Goal: Task Accomplishment & Management: Use online tool/utility

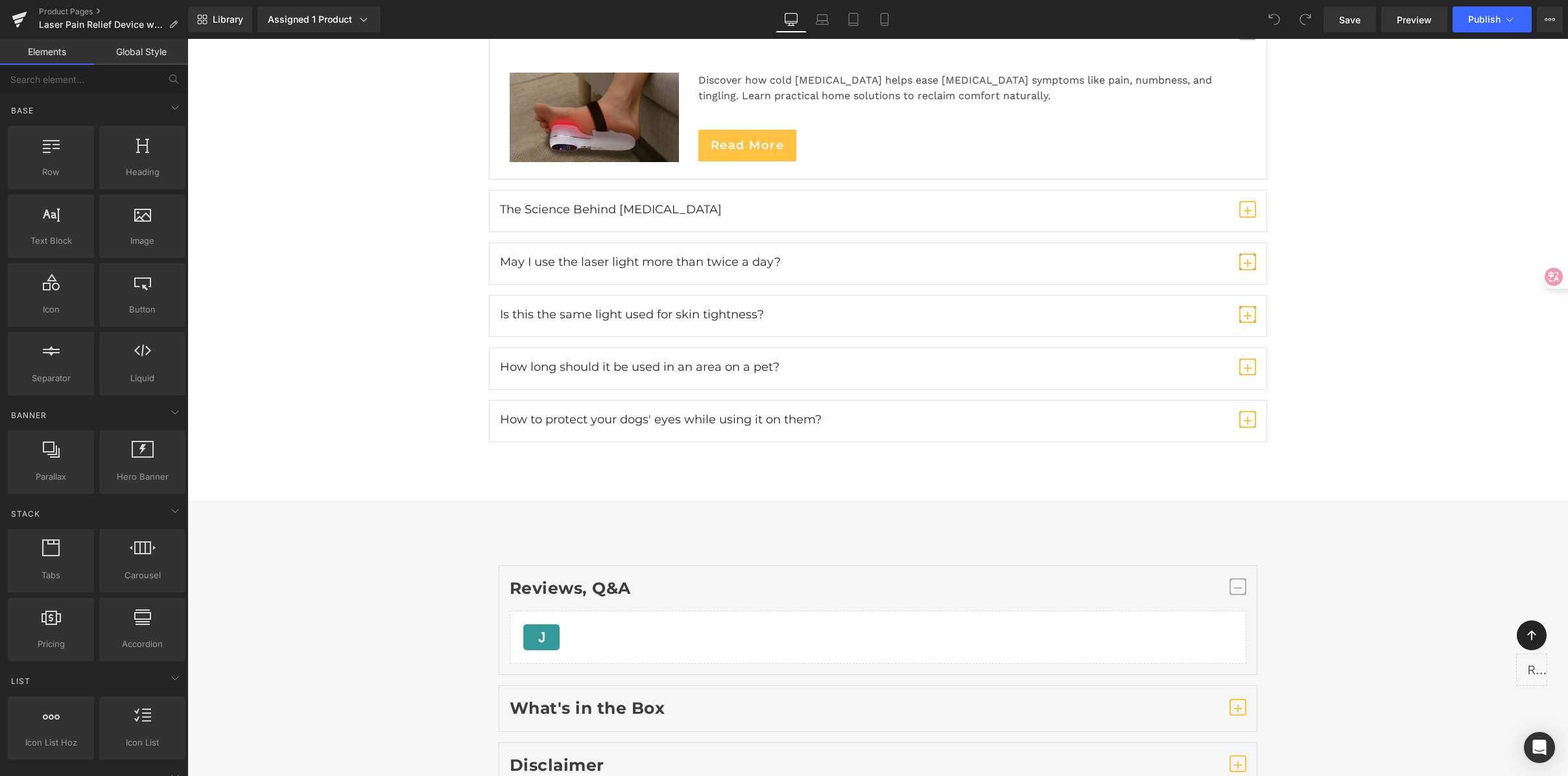
scroll to position [8102, 0]
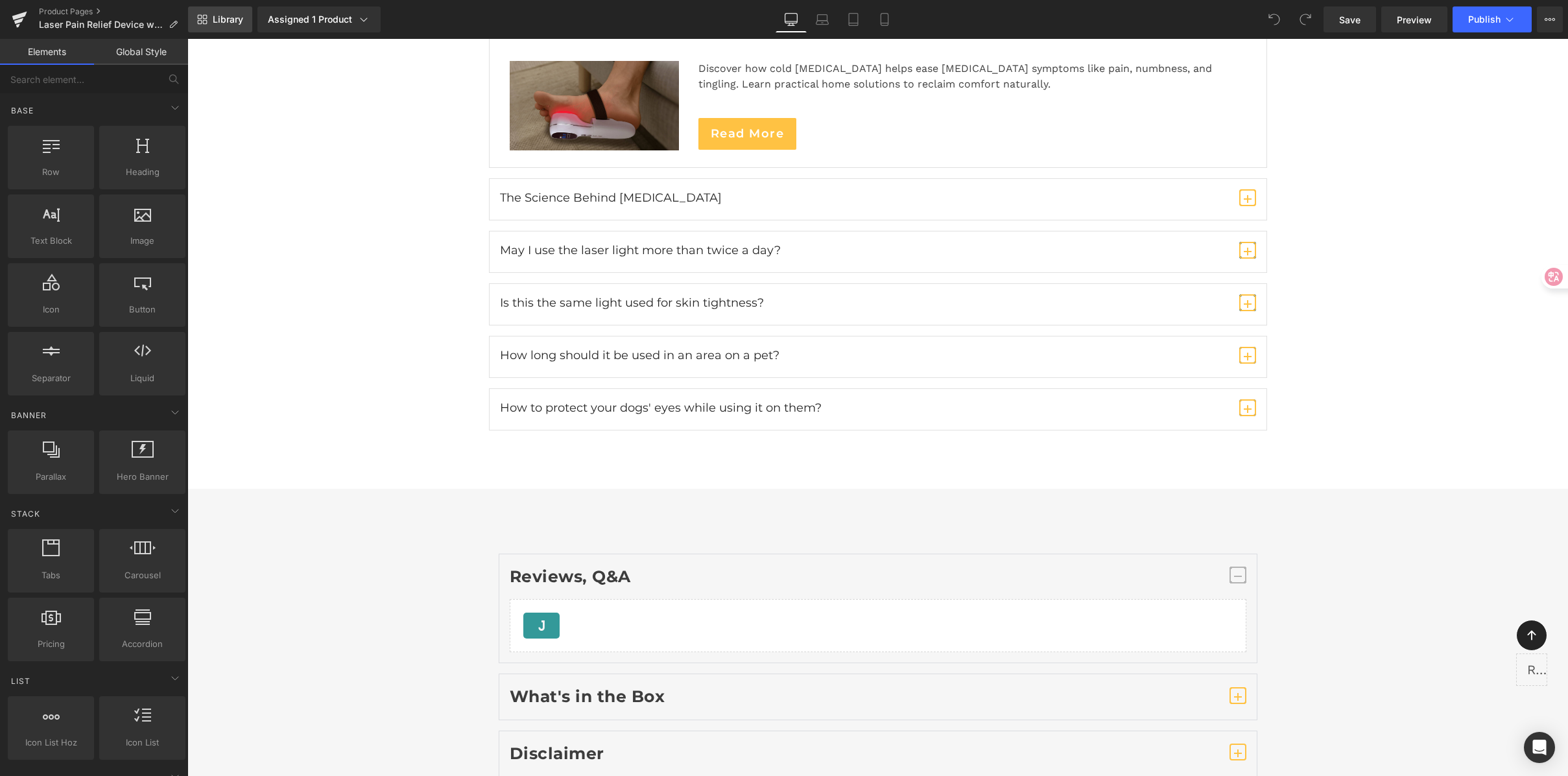
click at [231, 23] on span "Library" at bounding box center [228, 20] width 31 height 12
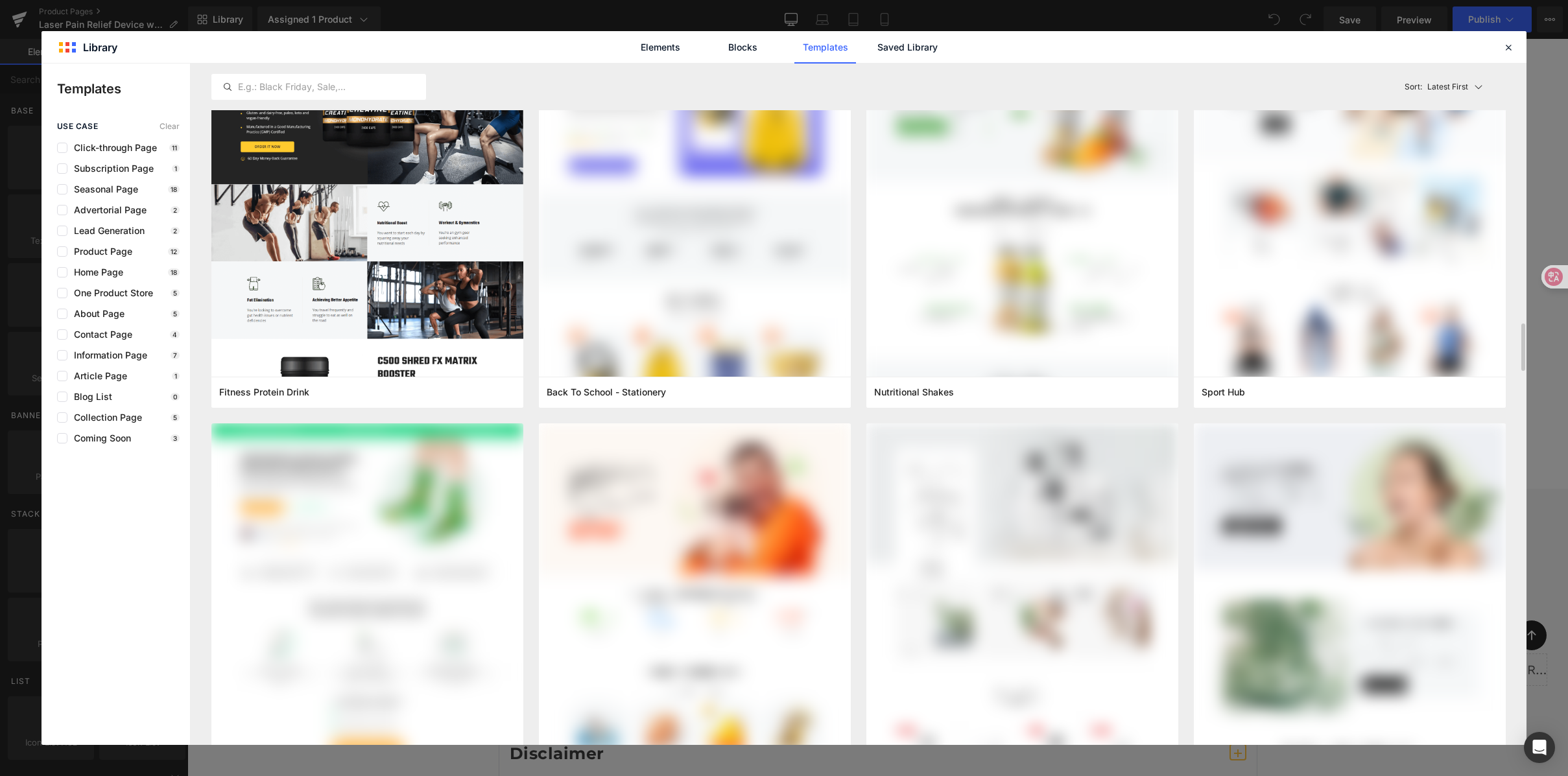
scroll to position [3754, 0]
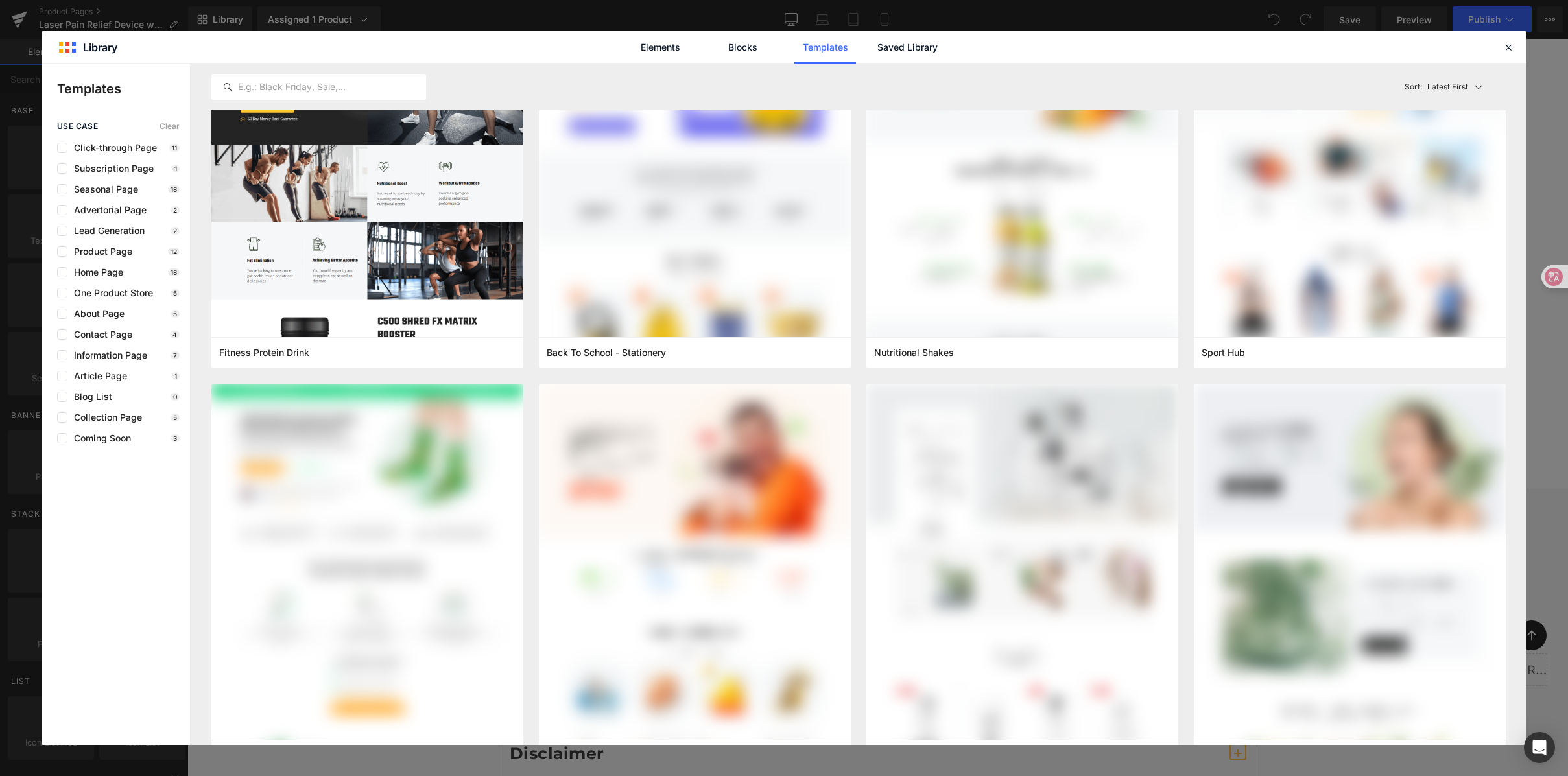
click at [111, 398] on div "Blog List 0" at bounding box center [117, 396] width 122 height 10
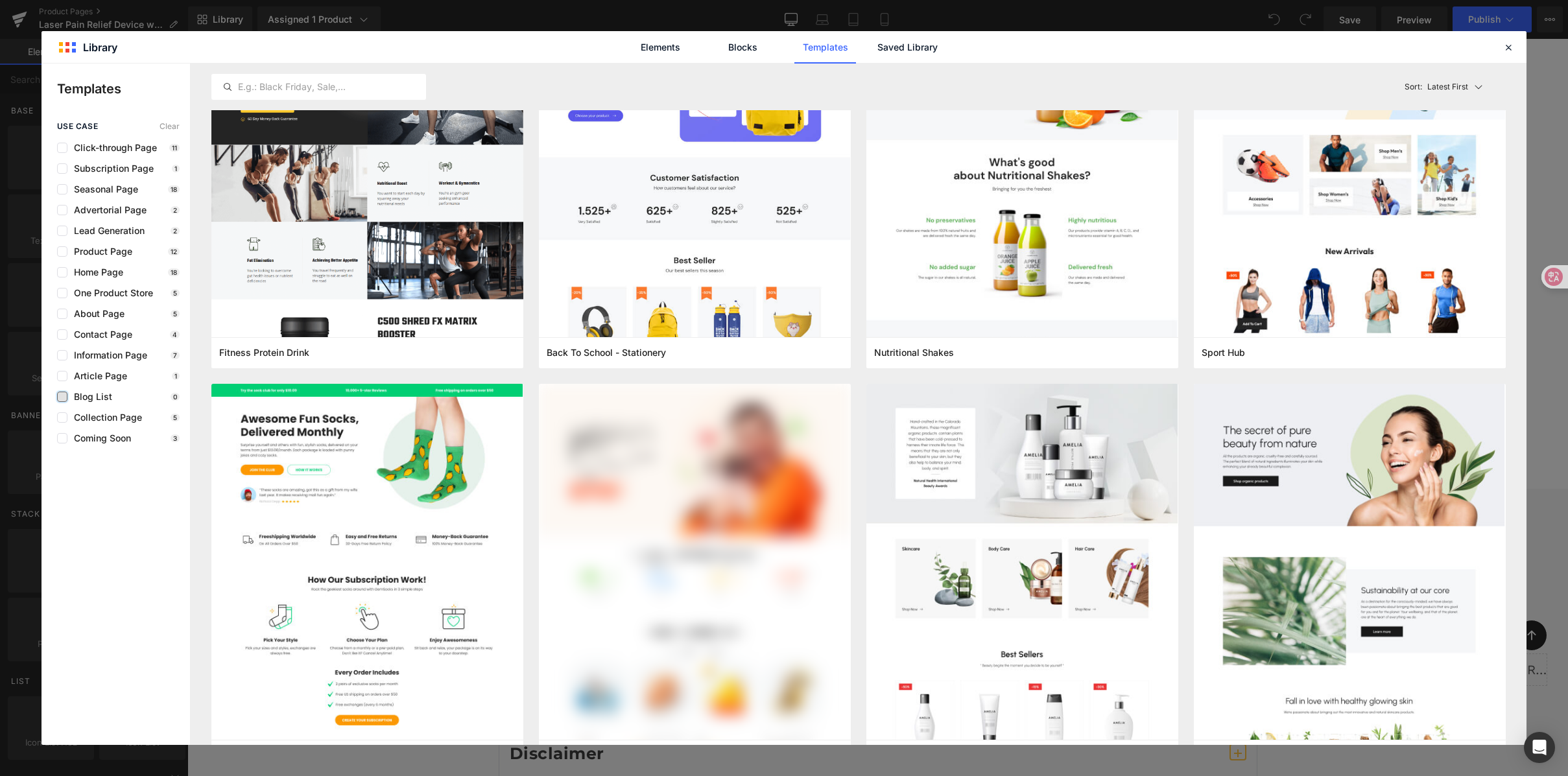
click at [62, 397] on label at bounding box center [62, 396] width 10 height 10
click at [63, 396] on input "checkbox" at bounding box center [63, 396] width 0 height 0
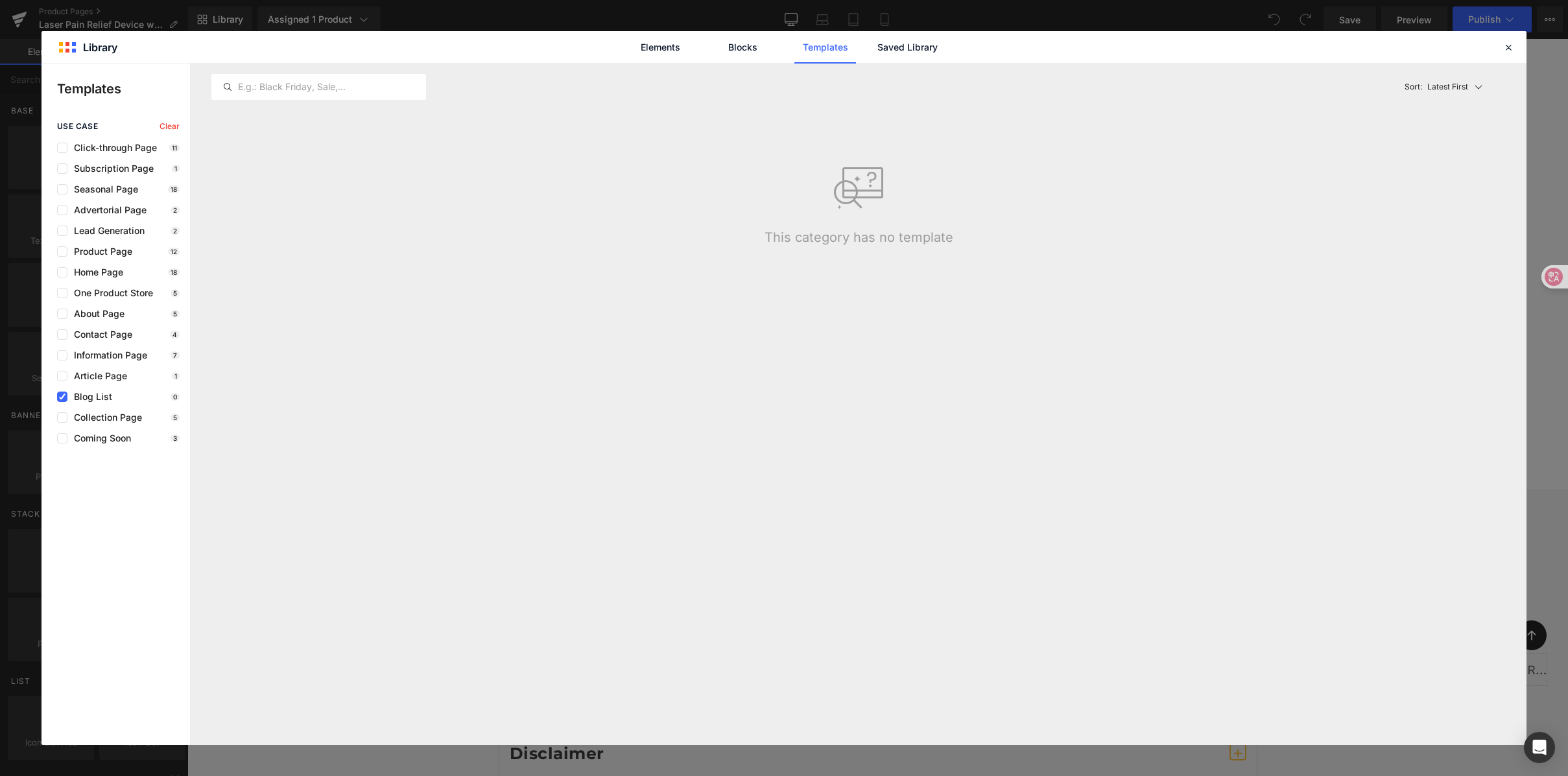
click at [817, 358] on div "Latest First Most View Latest First Sort: Latest First This category has no tem…" at bounding box center [859, 404] width 1335 height 682
click at [706, 254] on div "Latest First Most View Latest First Sort: Latest First This category has no tem…" at bounding box center [859, 404] width 1335 height 682
click at [912, 48] on link "Saved Library" at bounding box center [907, 47] width 62 height 33
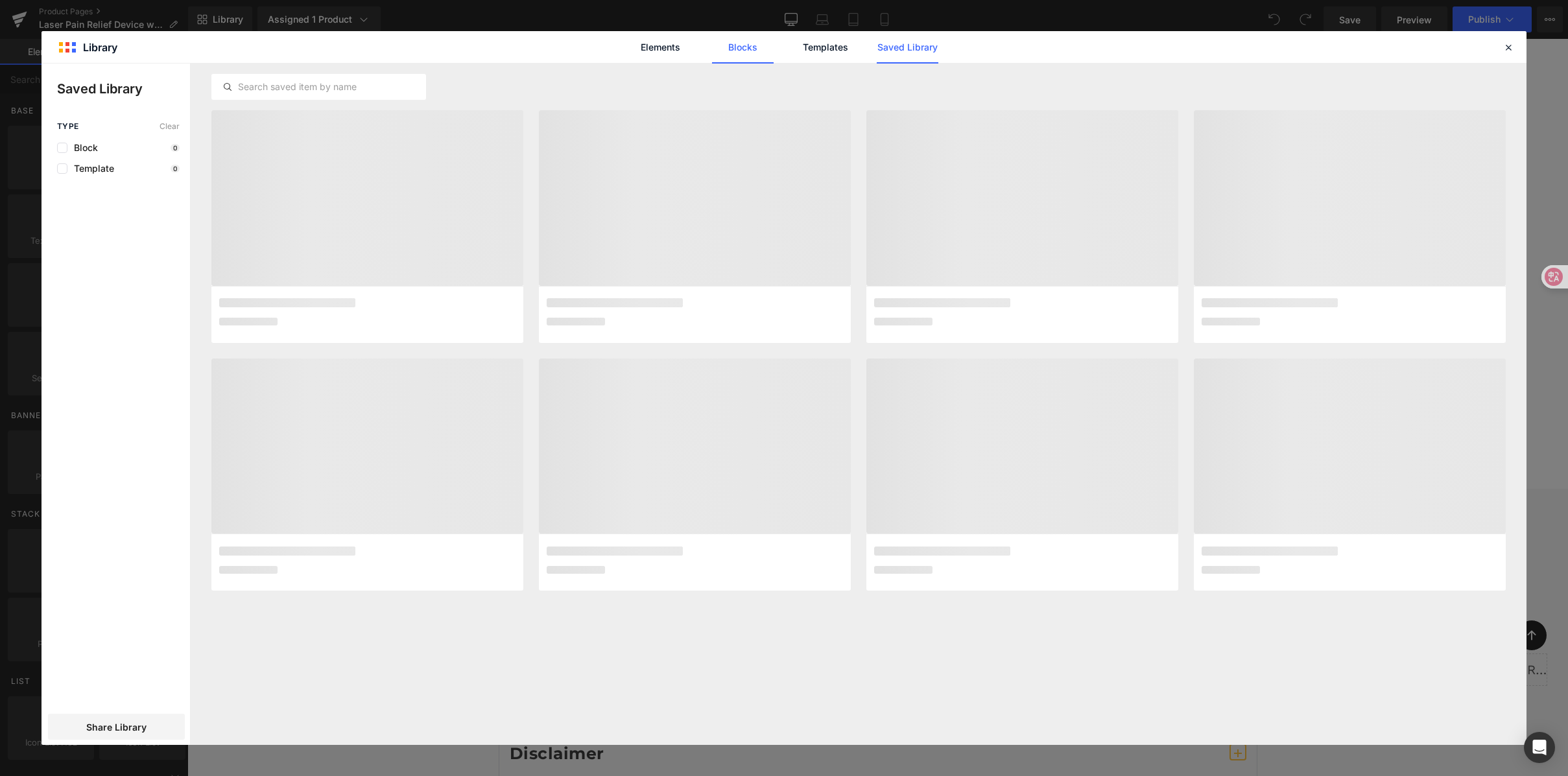
click at [876, 42] on link "Blocks" at bounding box center [907, 47] width 62 height 33
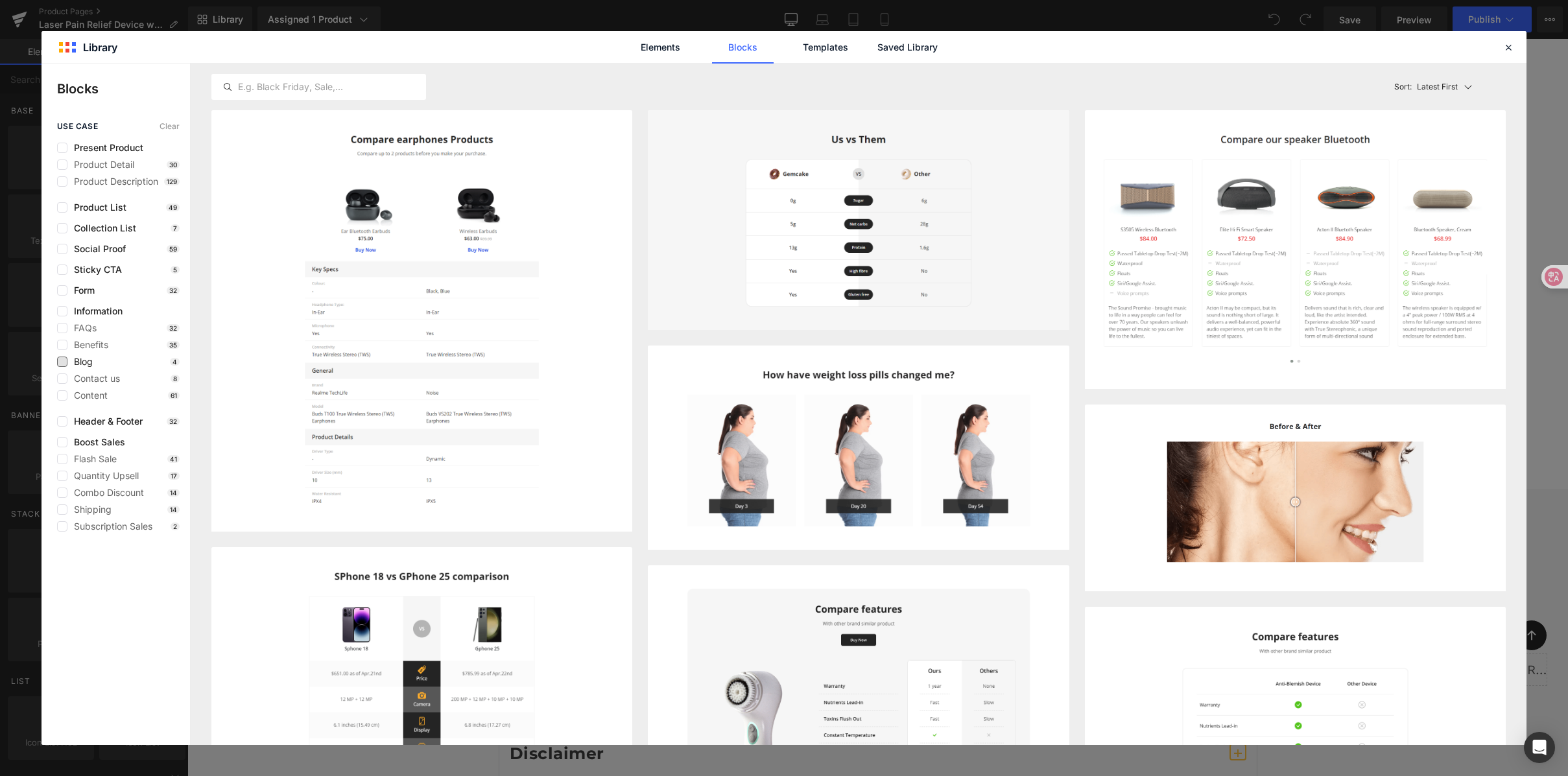
click at [68, 360] on span "Blog" at bounding box center [79, 362] width 25 height 10
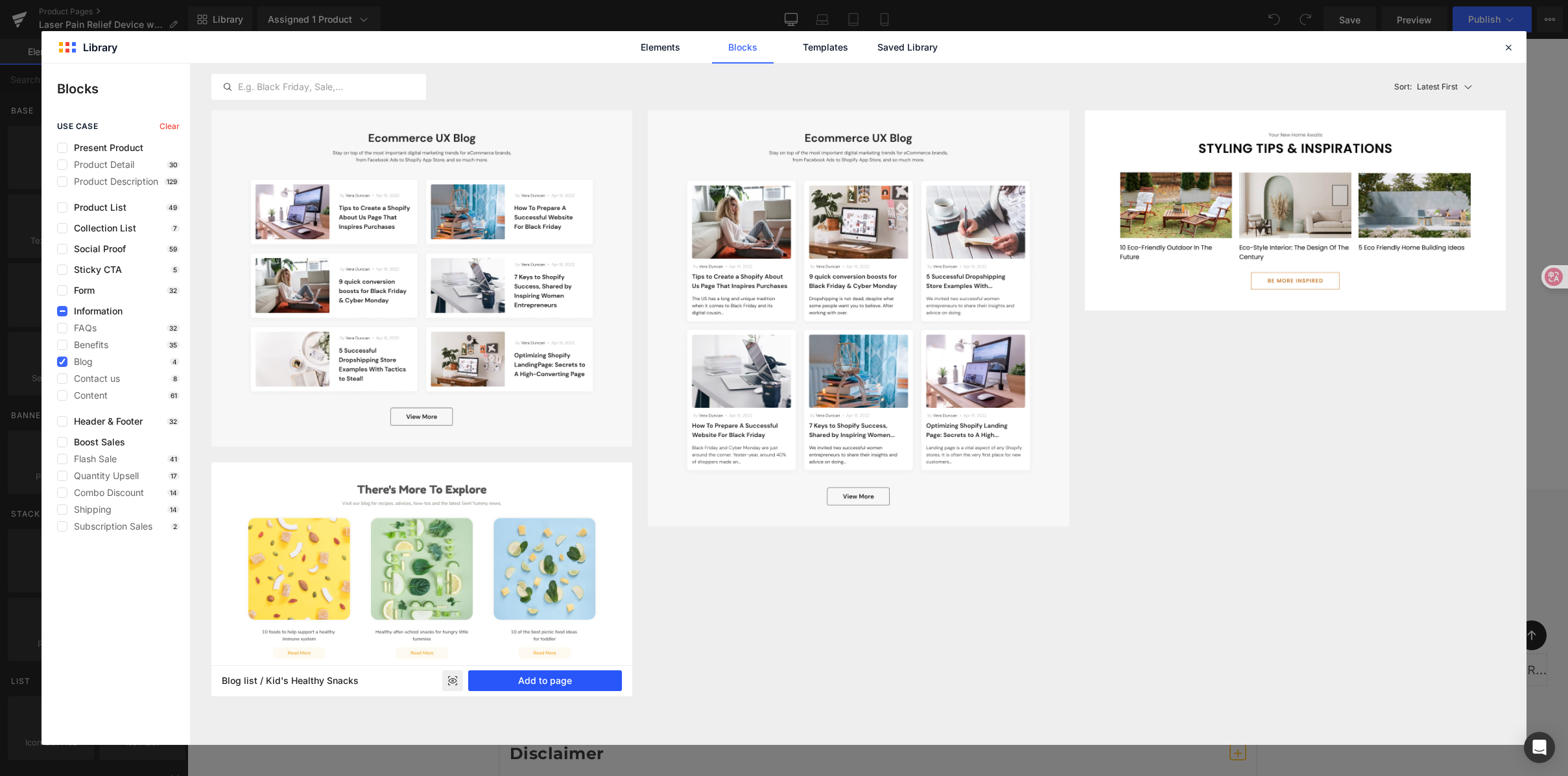
click at [519, 675] on button "Add to page" at bounding box center [545, 681] width 154 height 21
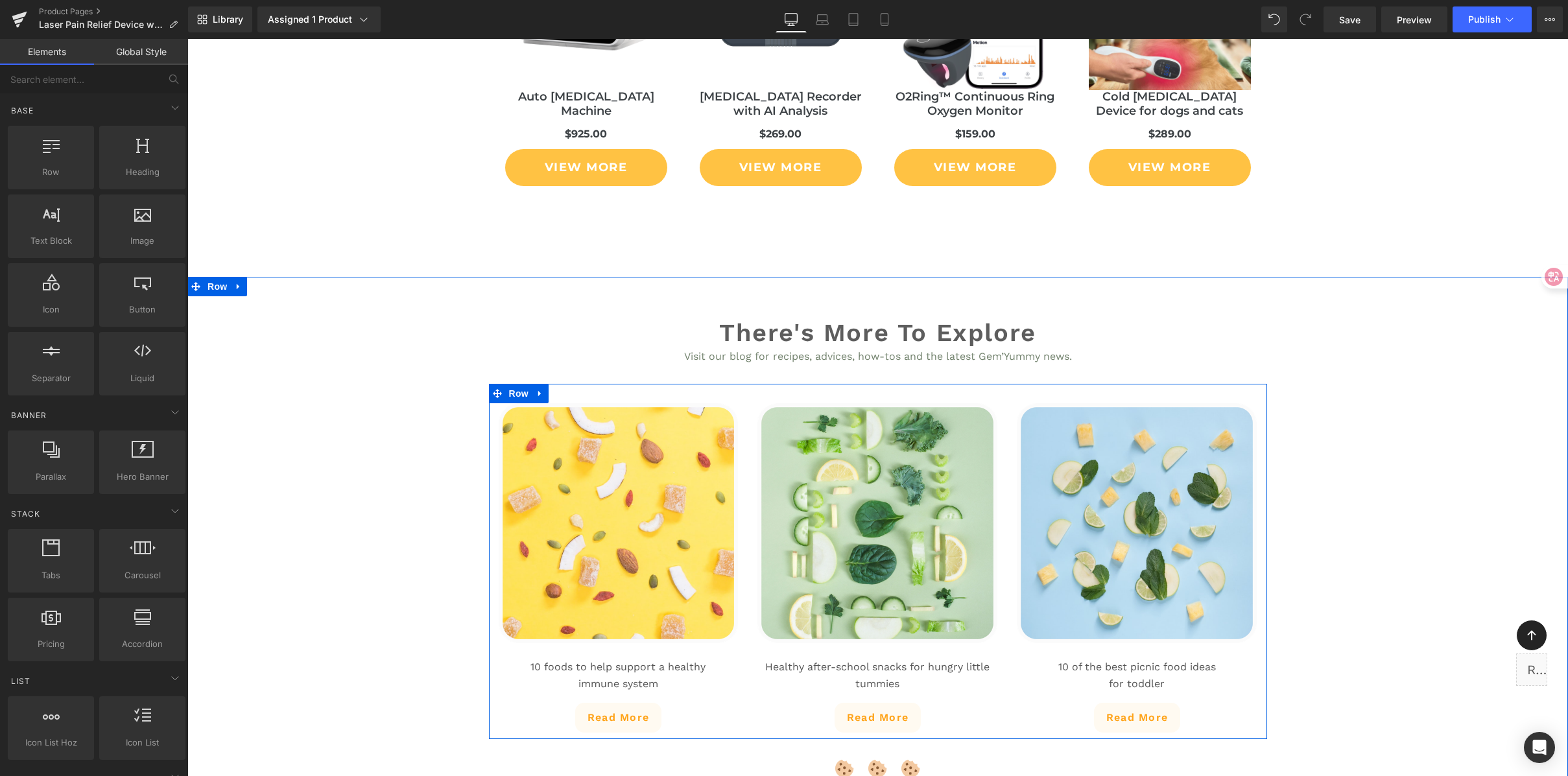
scroll to position [9639, 0]
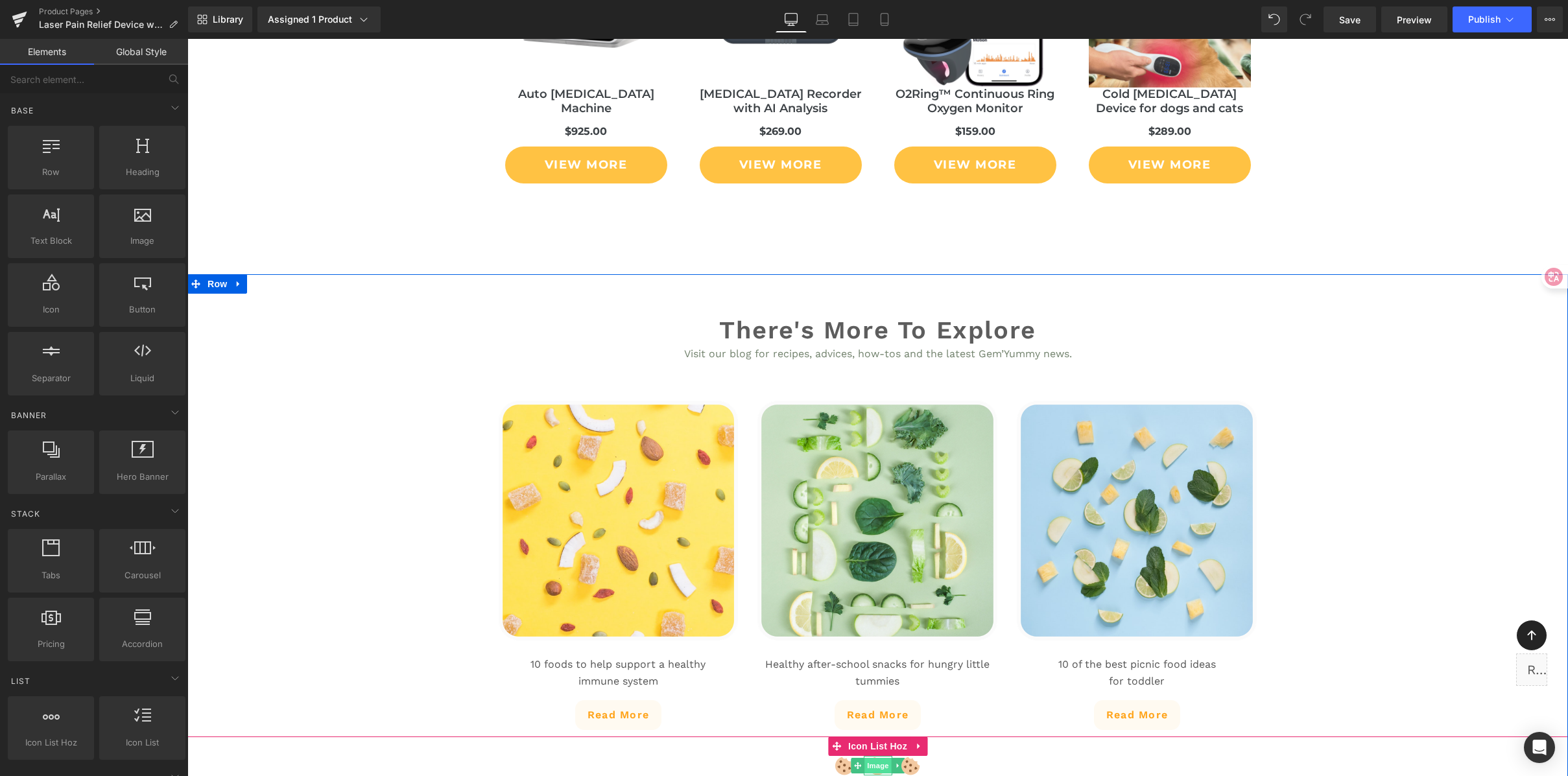
click at [878, 758] on span "Image" at bounding box center [877, 766] width 27 height 16
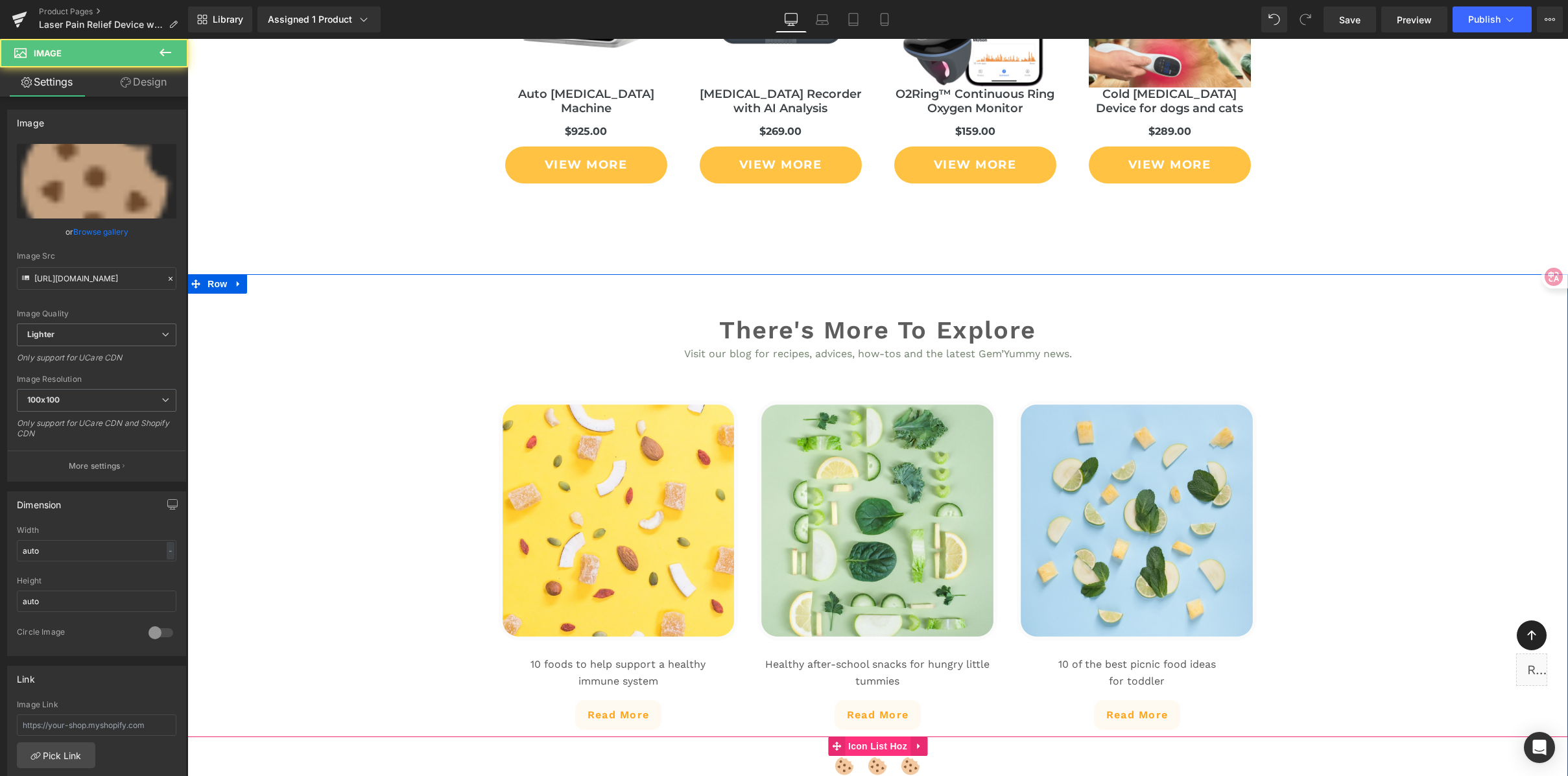
click at [876, 736] on span "Icon List Hoz" at bounding box center [877, 746] width 66 height 20
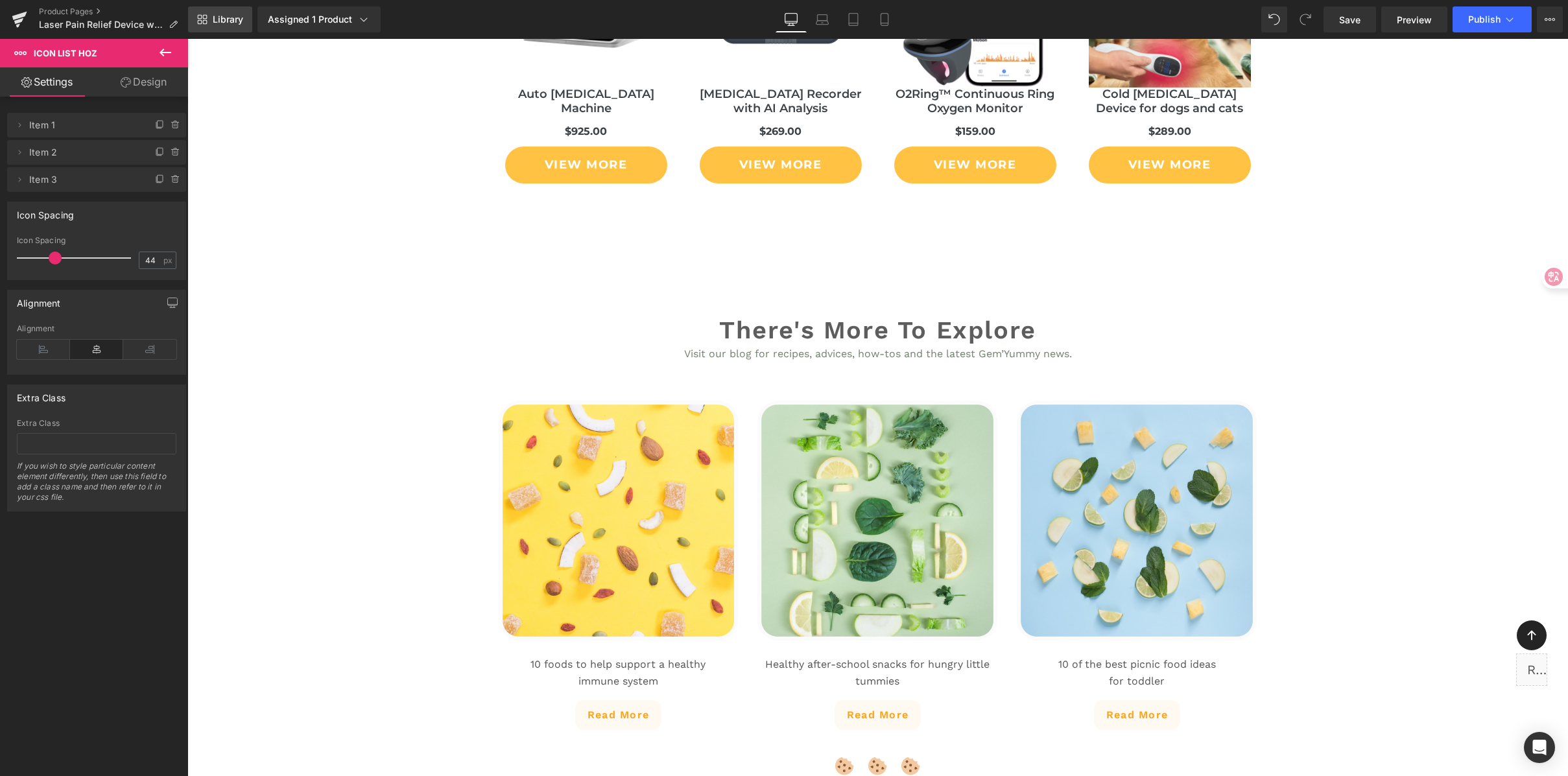
click at [229, 11] on link "Library" at bounding box center [220, 20] width 65 height 26
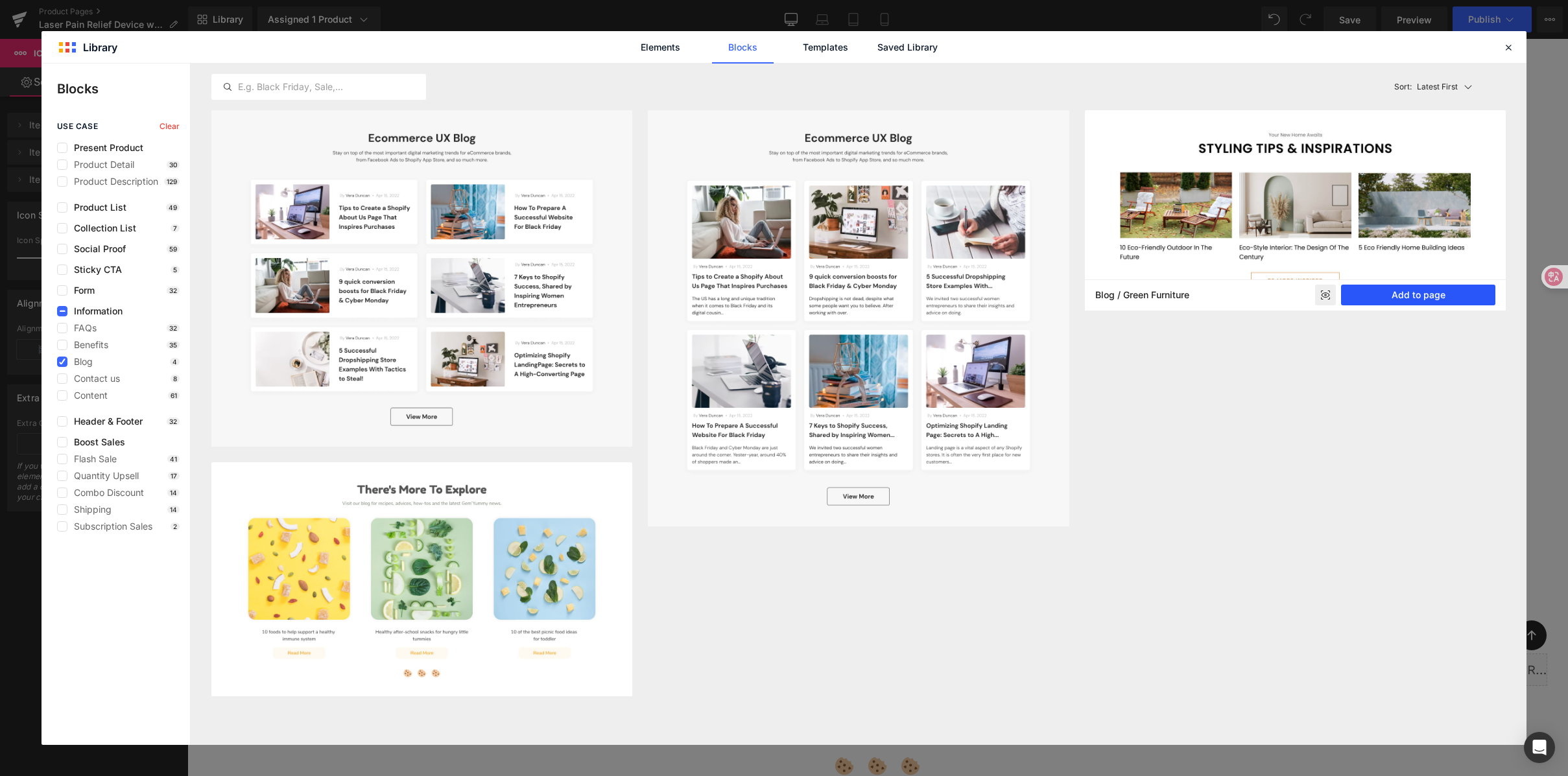
click at [1412, 292] on button "Add to page" at bounding box center [1418, 295] width 154 height 21
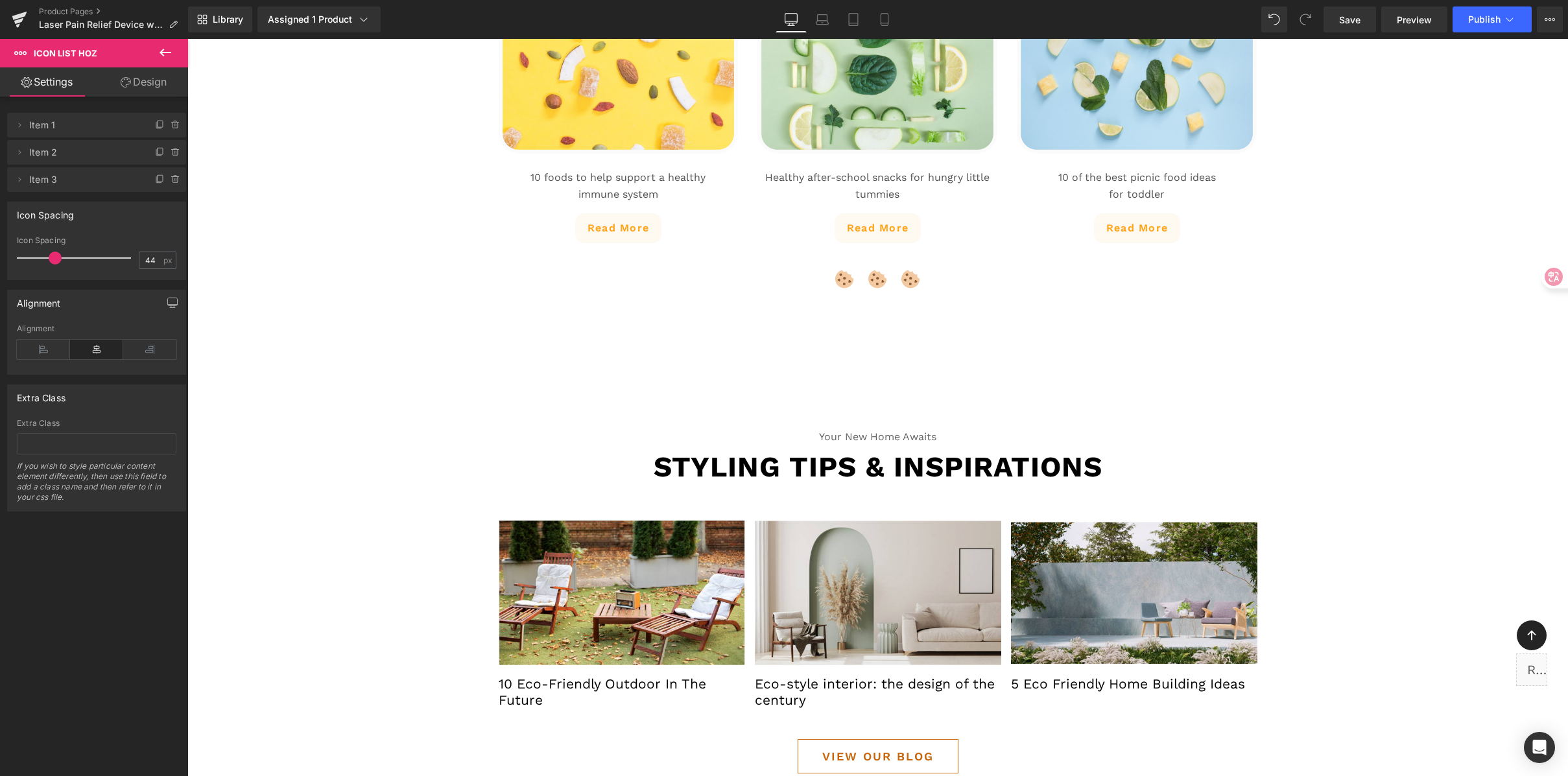
scroll to position [10128, 0]
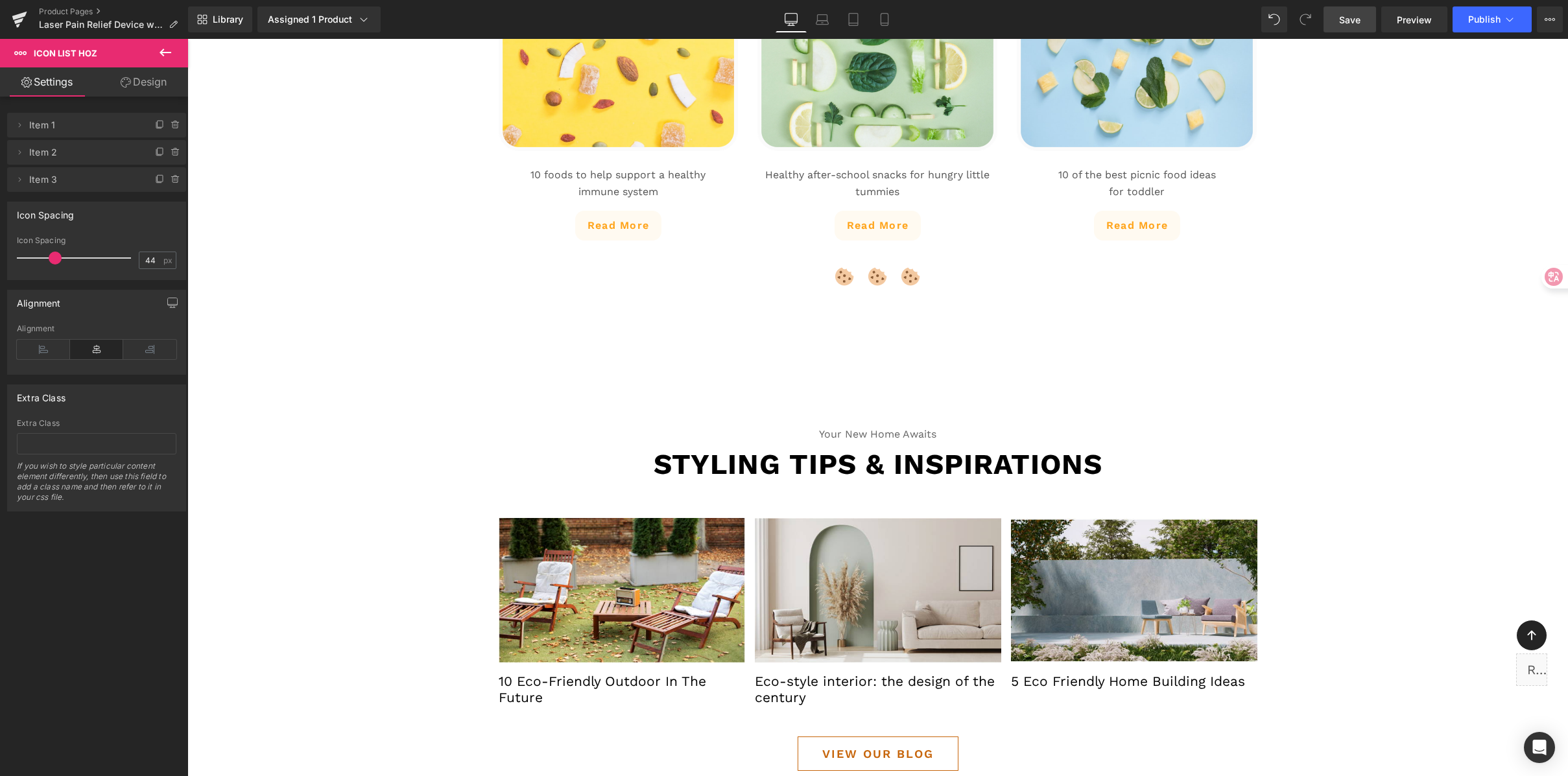
click at [1347, 17] on span "Save" at bounding box center [1350, 20] width 22 height 14
